Goal: Find contact information: Find contact information

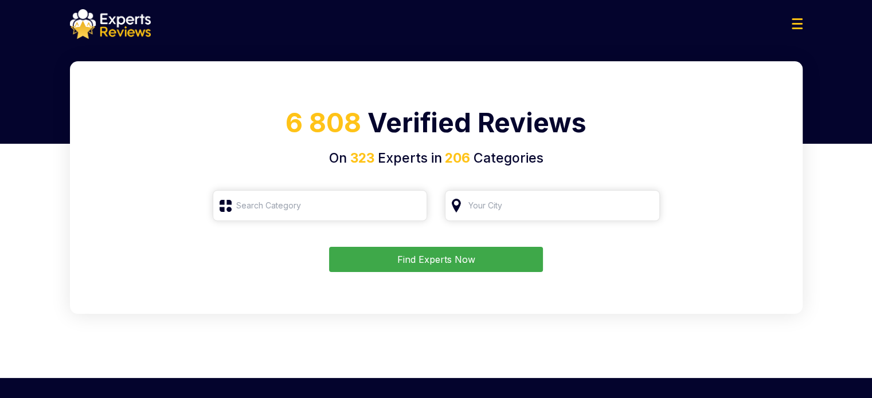
click at [799, 27] on img at bounding box center [796, 23] width 11 height 11
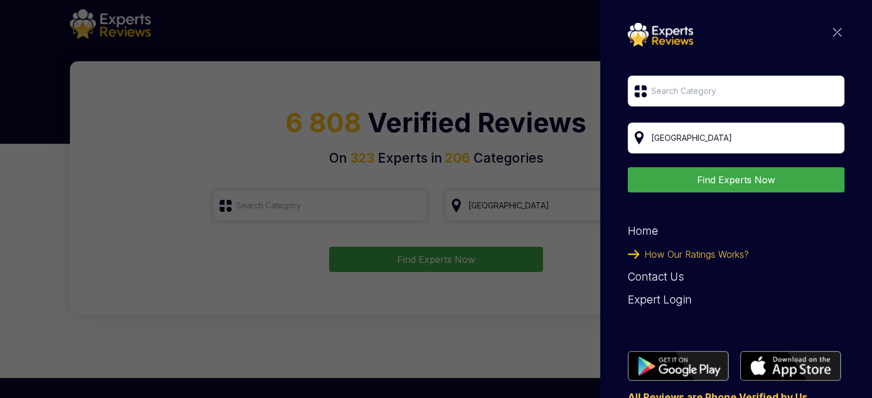
type input "Roofing"
click at [833, 32] on img at bounding box center [837, 32] width 9 height 9
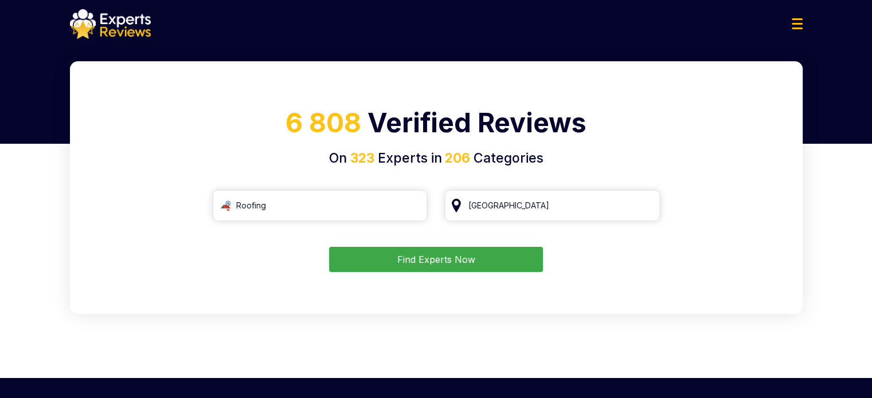
click at [405, 257] on button "Find Experts Now" at bounding box center [436, 259] width 214 height 25
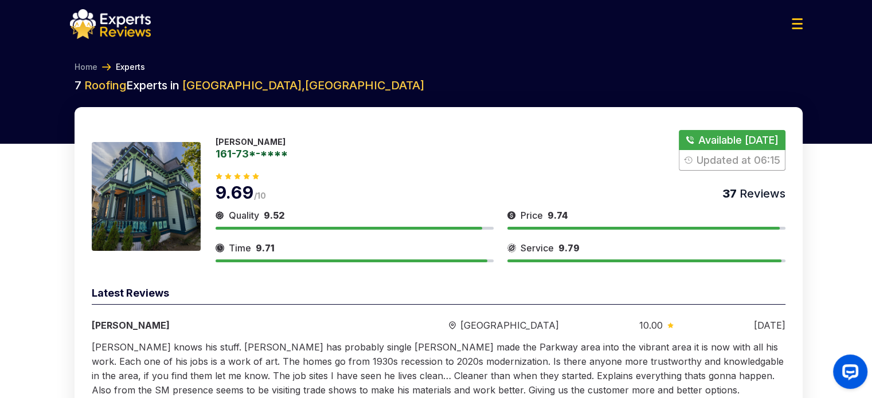
click at [715, 148] on button "Show Number" at bounding box center [731, 150] width 106 height 41
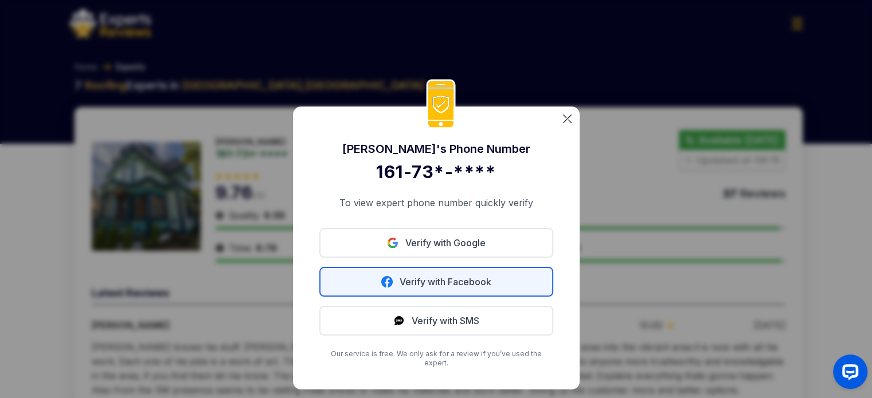
click at [507, 279] on link "Verify with Facebook" at bounding box center [436, 282] width 234 height 30
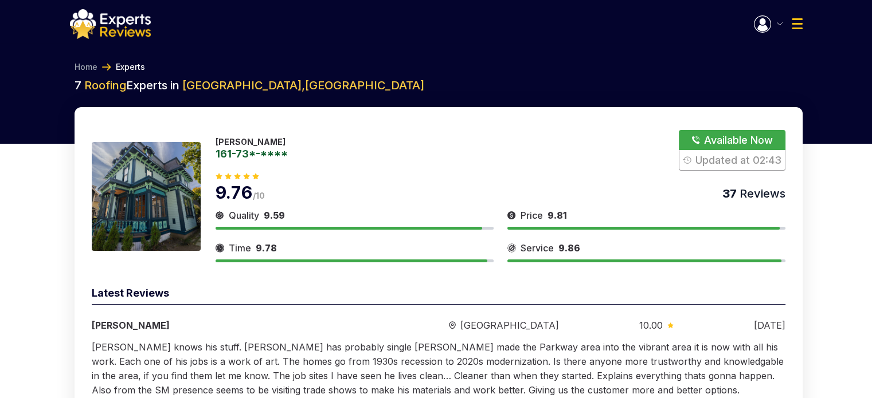
click at [779, 25] on button "button" at bounding box center [768, 23] width 29 height 17
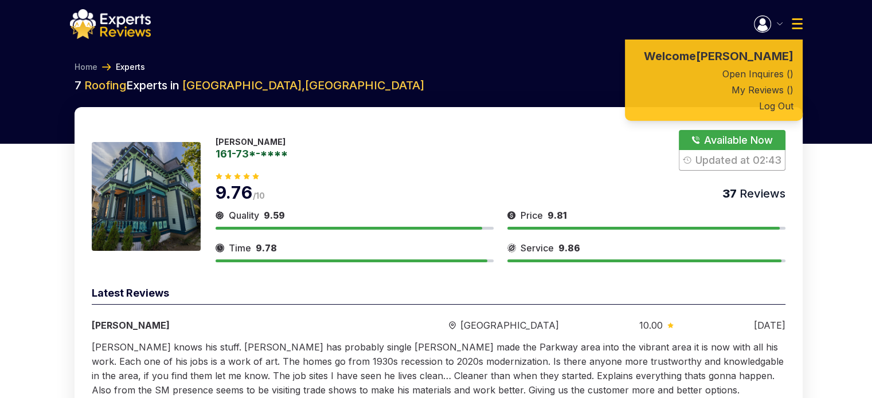
click at [779, 25] on button "button" at bounding box center [768, 23] width 29 height 17
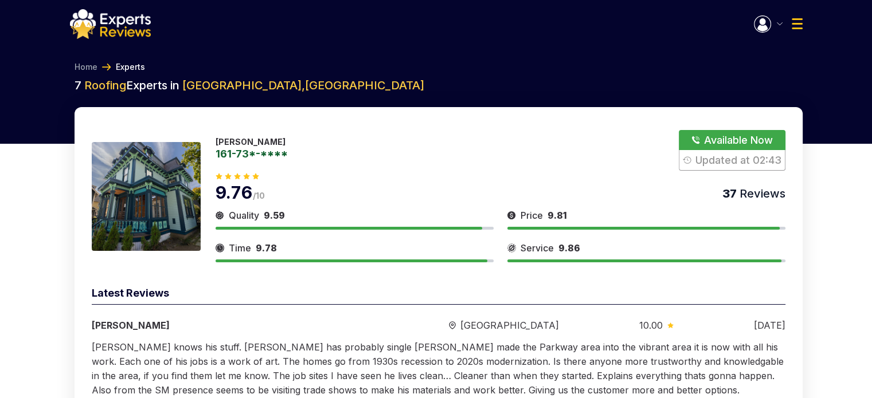
click at [779, 25] on button "button" at bounding box center [768, 23] width 29 height 17
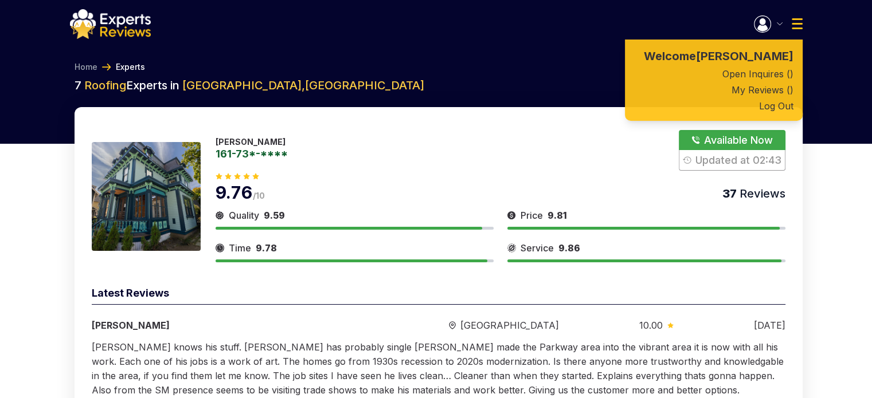
click at [818, 30] on div "Welcome Nazarii Solopchuk Open Inquires ( ) My Reviews ( ) Log Out" at bounding box center [436, 21] width 872 height 43
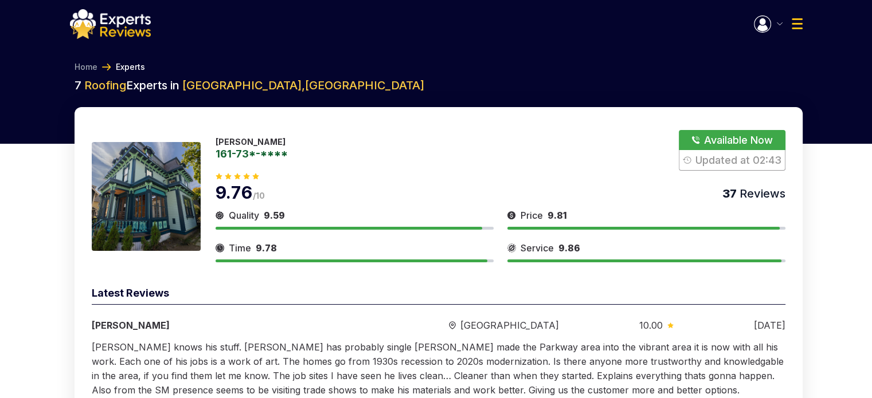
click at [273, 159] on link "161-73*-****" at bounding box center [251, 153] width 72 height 10
click at [778, 27] on button "button" at bounding box center [768, 23] width 29 height 17
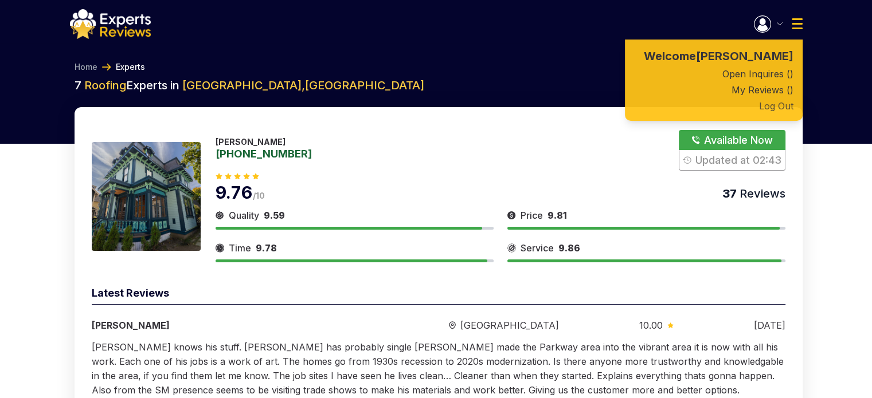
click at [772, 105] on button "Log Out" at bounding box center [714, 106] width 178 height 16
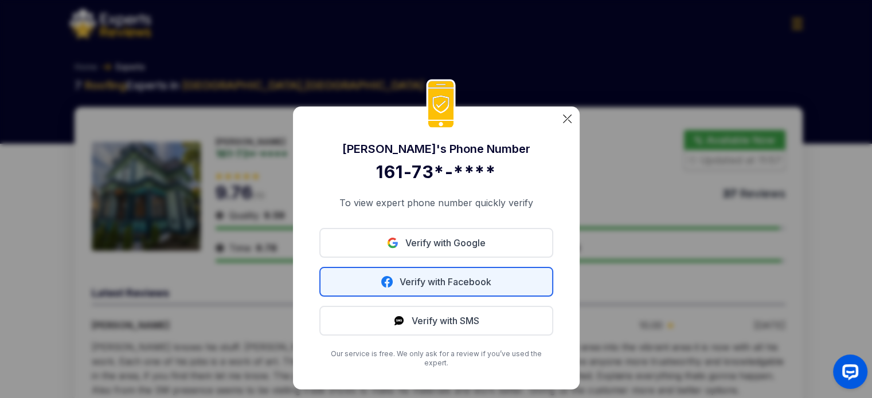
click at [465, 288] on link "Verify with Facebook" at bounding box center [436, 282] width 234 height 30
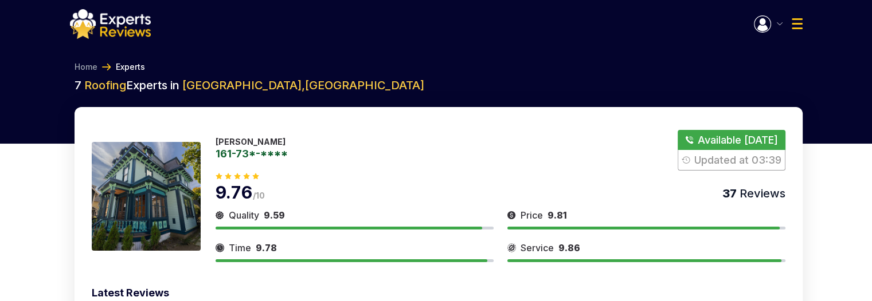
click at [776, 24] on img "button" at bounding box center [779, 23] width 6 height 3
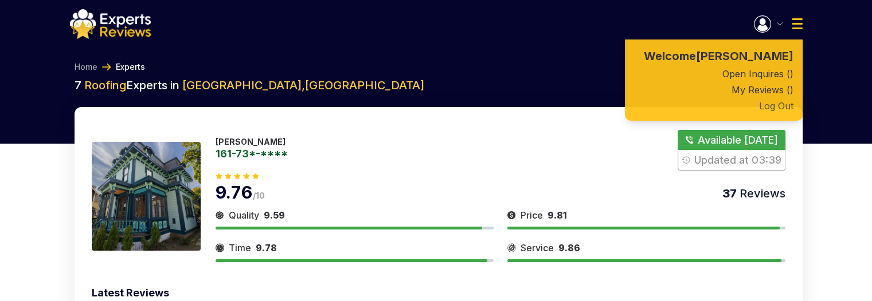
click at [775, 107] on button "Log Out" at bounding box center [714, 106] width 178 height 16
